Goal: Find specific page/section: Find specific page/section

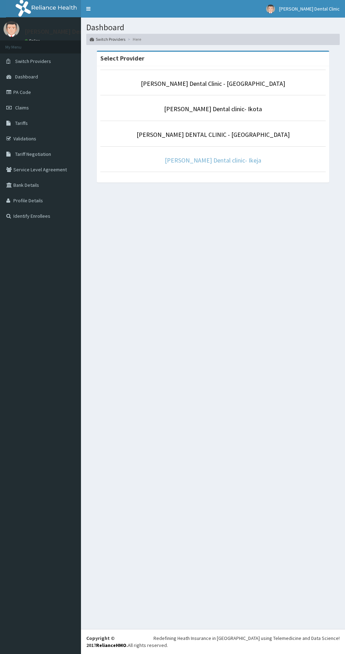
click at [213, 158] on link "[PERSON_NAME] Dental clinic- Ikeja" at bounding box center [213, 160] width 96 height 8
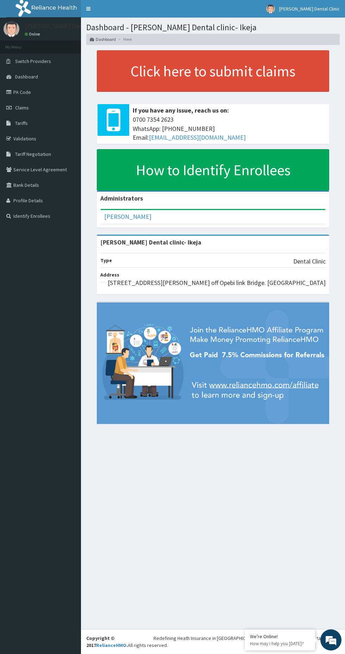
click at [20, 93] on link "PA Code" at bounding box center [40, 91] width 81 height 15
